Goal: Check status: Check status

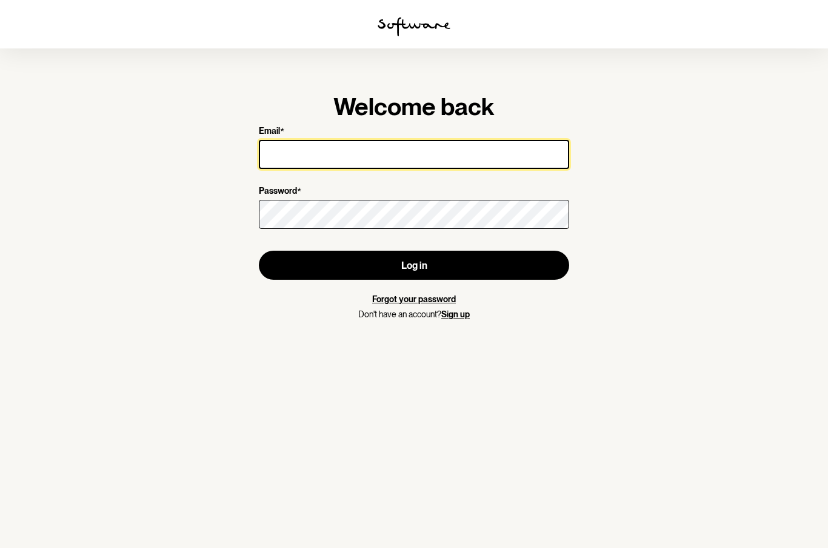
click at [393, 154] on input "Email *" at bounding box center [414, 154] width 310 height 29
type input "[EMAIL_ADDRESS][DOMAIN_NAME]"
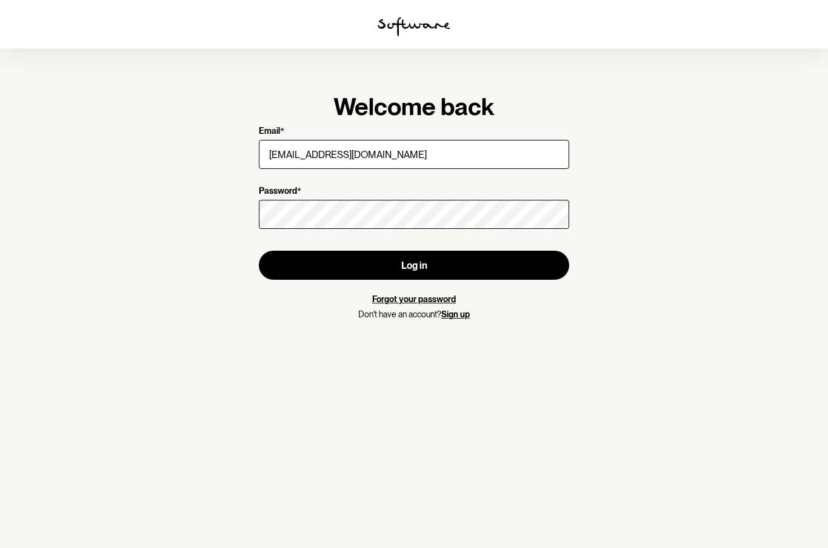
click at [428, 262] on button "Log in" at bounding box center [414, 265] width 310 height 29
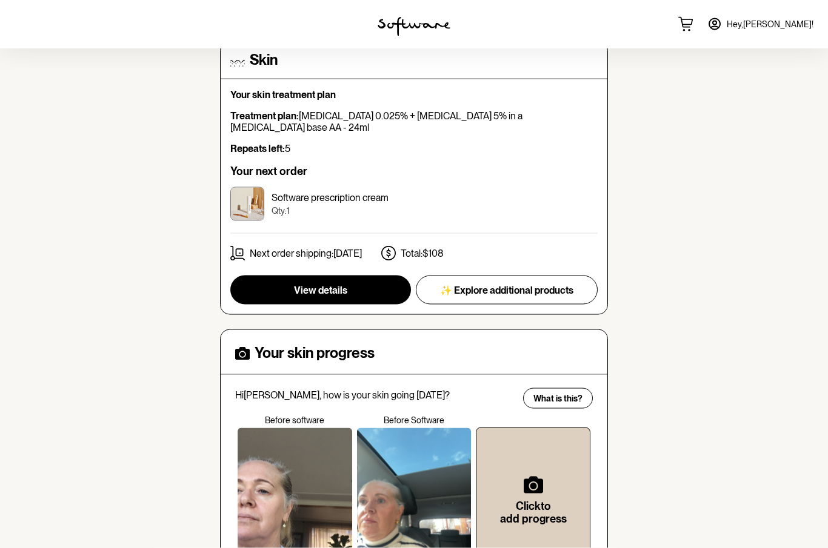
scroll to position [201, 0]
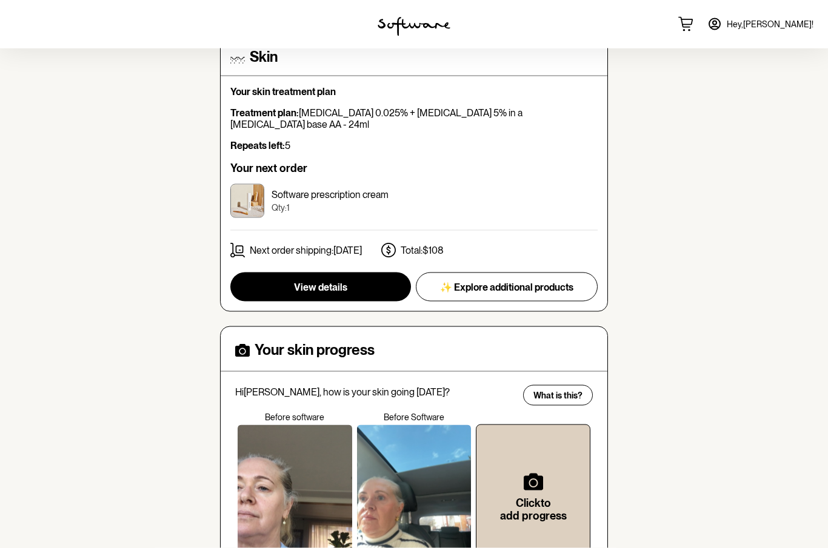
click at [290, 491] on div at bounding box center [295, 497] width 115 height 145
click at [414, 479] on div at bounding box center [414, 497] width 115 height 145
click at [407, 497] on div at bounding box center [414, 497] width 115 height 145
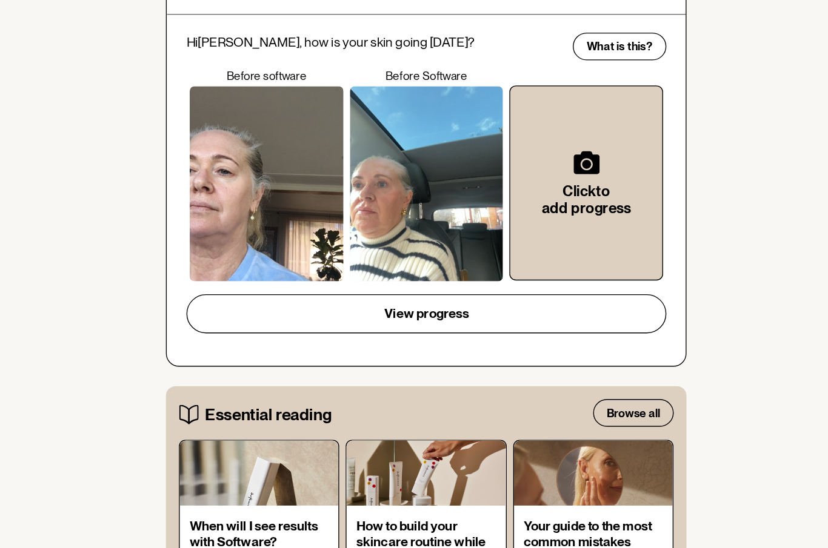
scroll to position [457, 0]
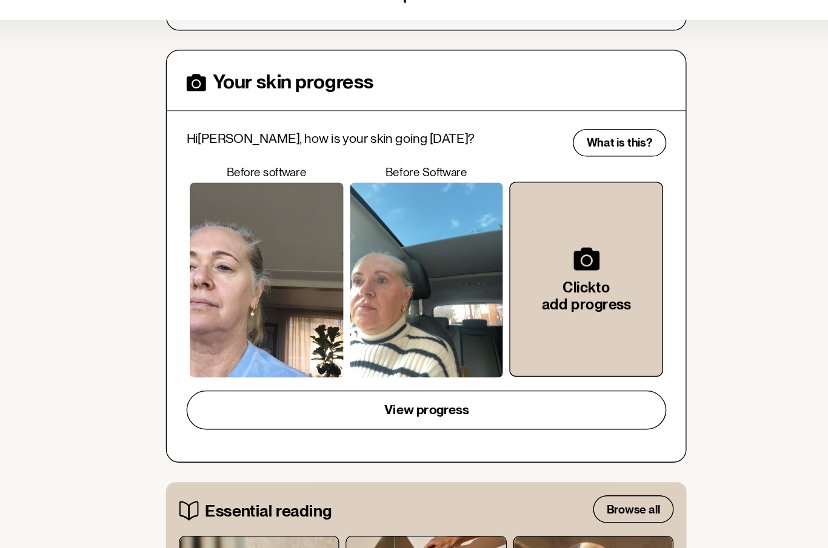
click at [382, 333] on span "View progress" at bounding box center [413, 339] width 63 height 12
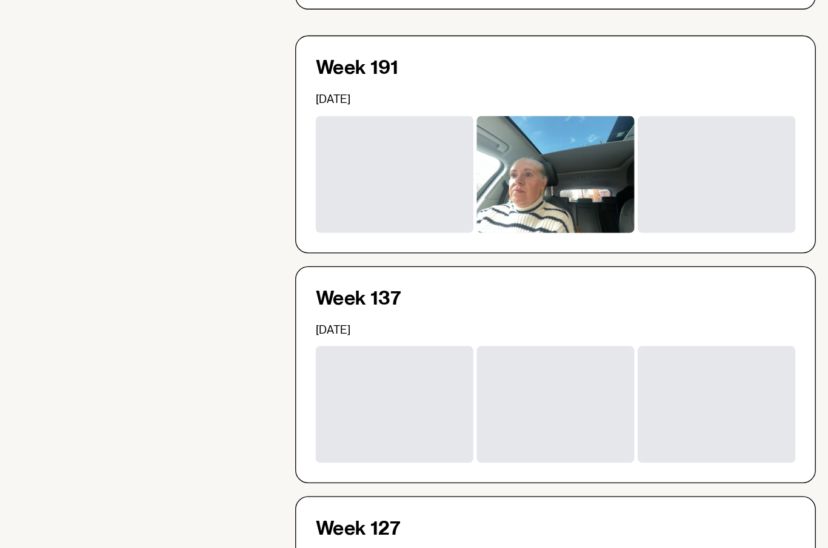
scroll to position [124, 0]
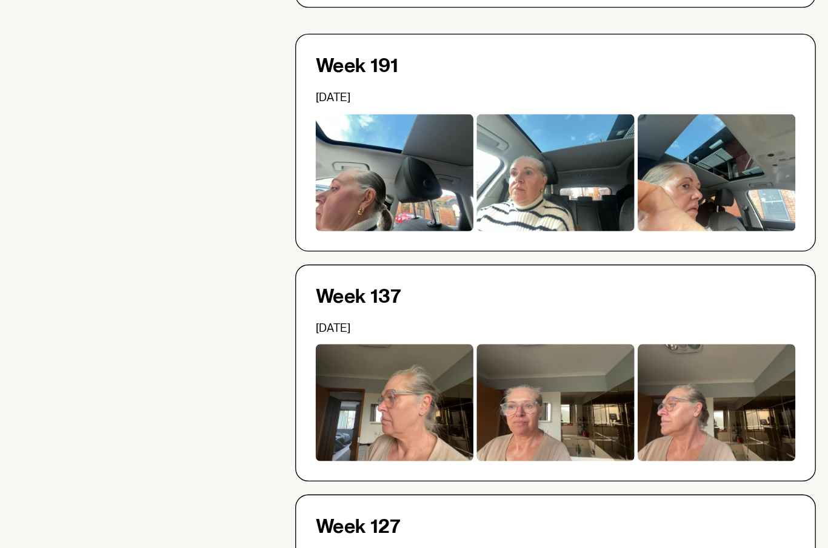
click at [533, 362] on div at bounding box center [534, 405] width 118 height 87
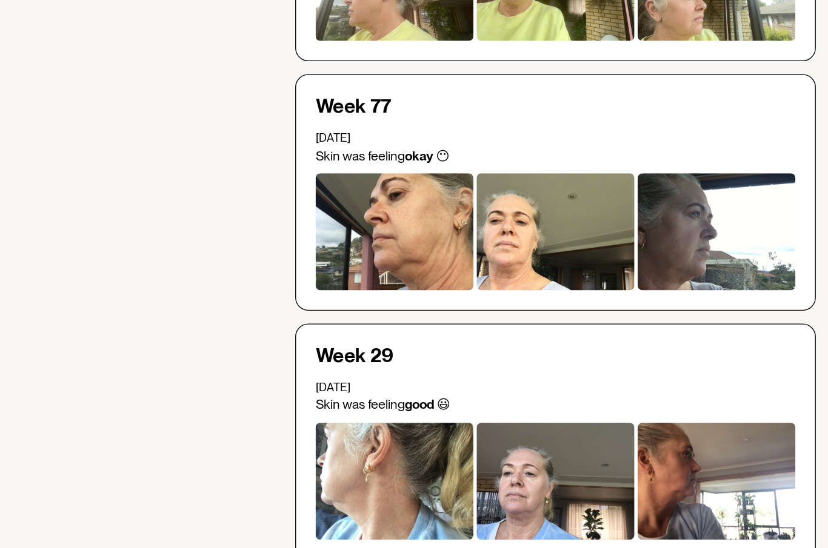
scroll to position [617, 0]
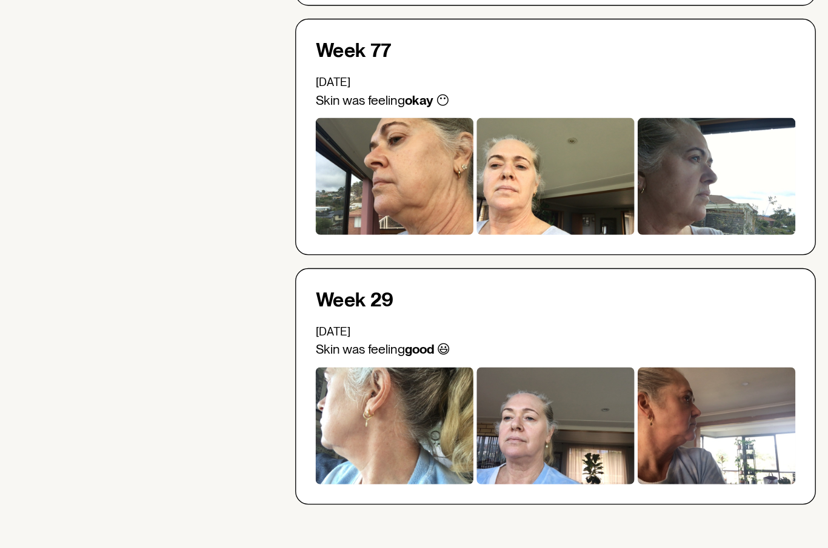
click at [421, 413] on div at bounding box center [414, 456] width 118 height 87
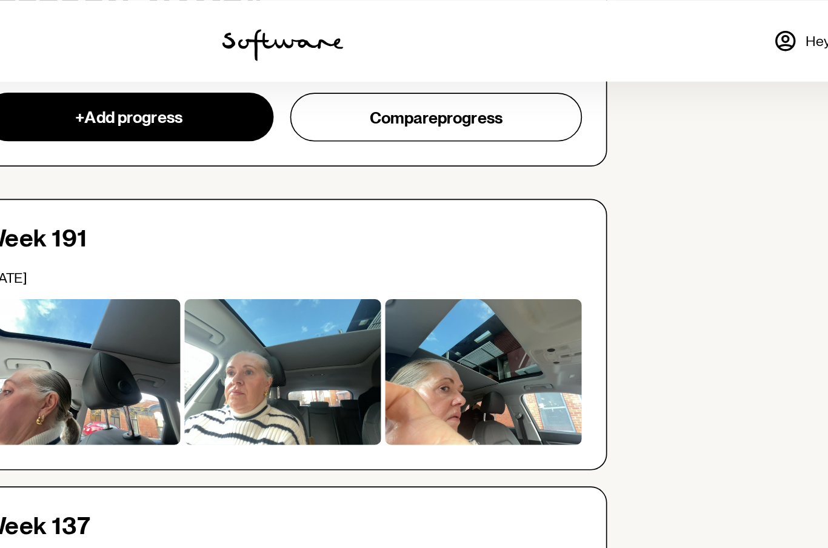
scroll to position [18, 0]
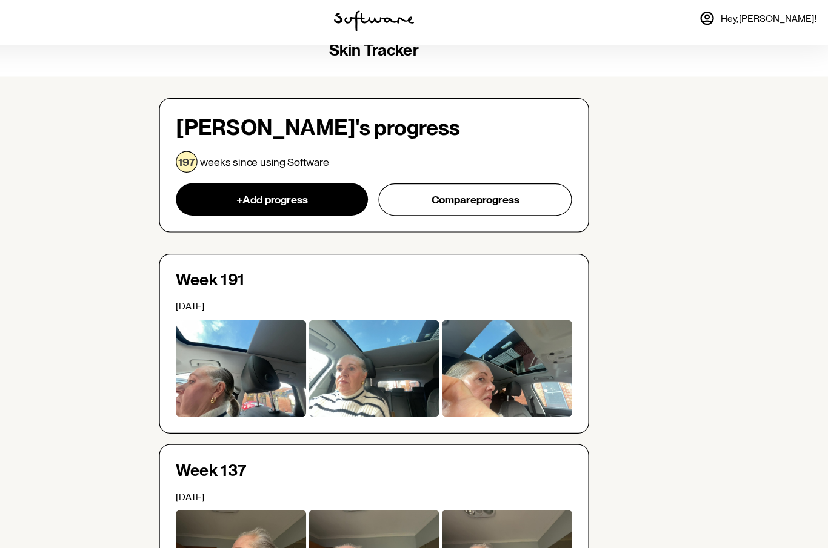
click at [235, 331] on div at bounding box center [294, 340] width 118 height 87
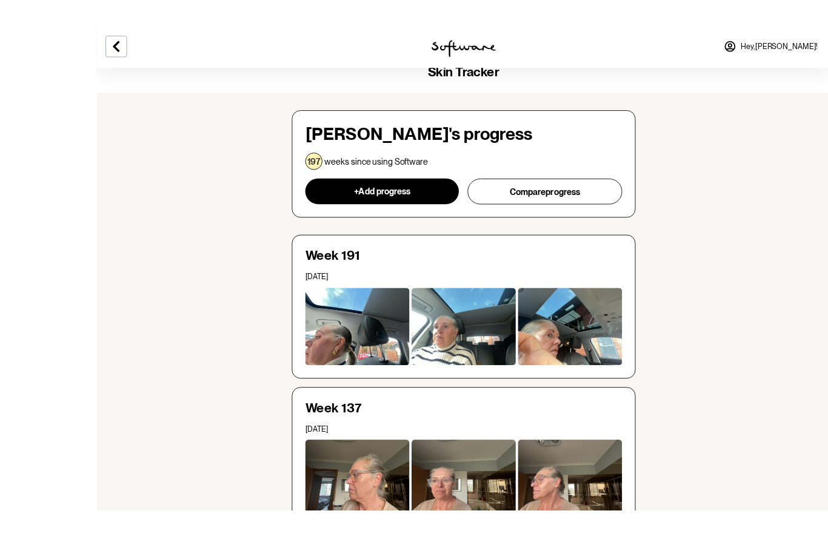
scroll to position [0, 0]
